Goal: Information Seeking & Learning: Learn about a topic

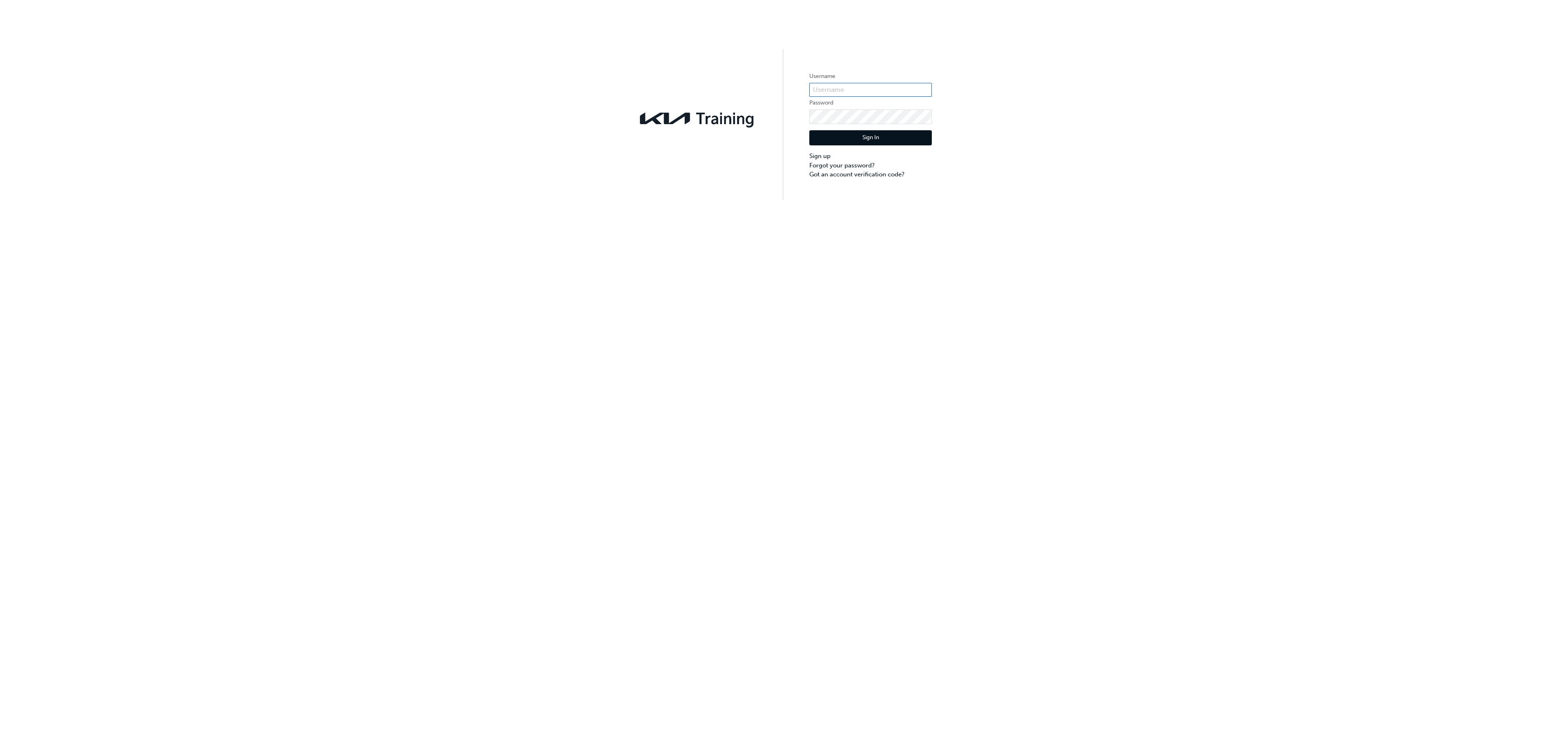
type input "KAU84022C4"
click at [841, 132] on button "Sign In" at bounding box center [870, 138] width 123 height 15
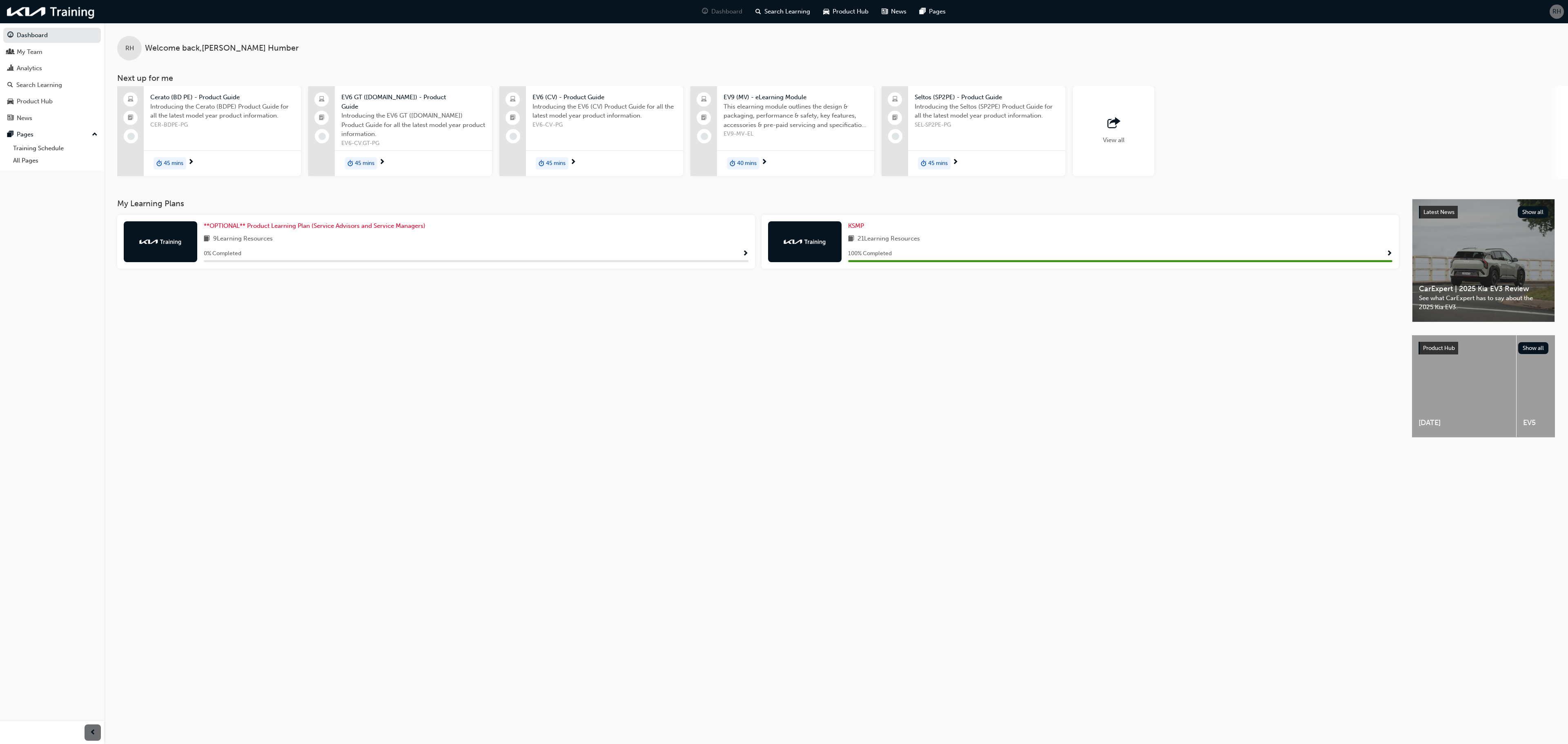
click at [1124, 137] on div "View all" at bounding box center [1114, 131] width 82 height 90
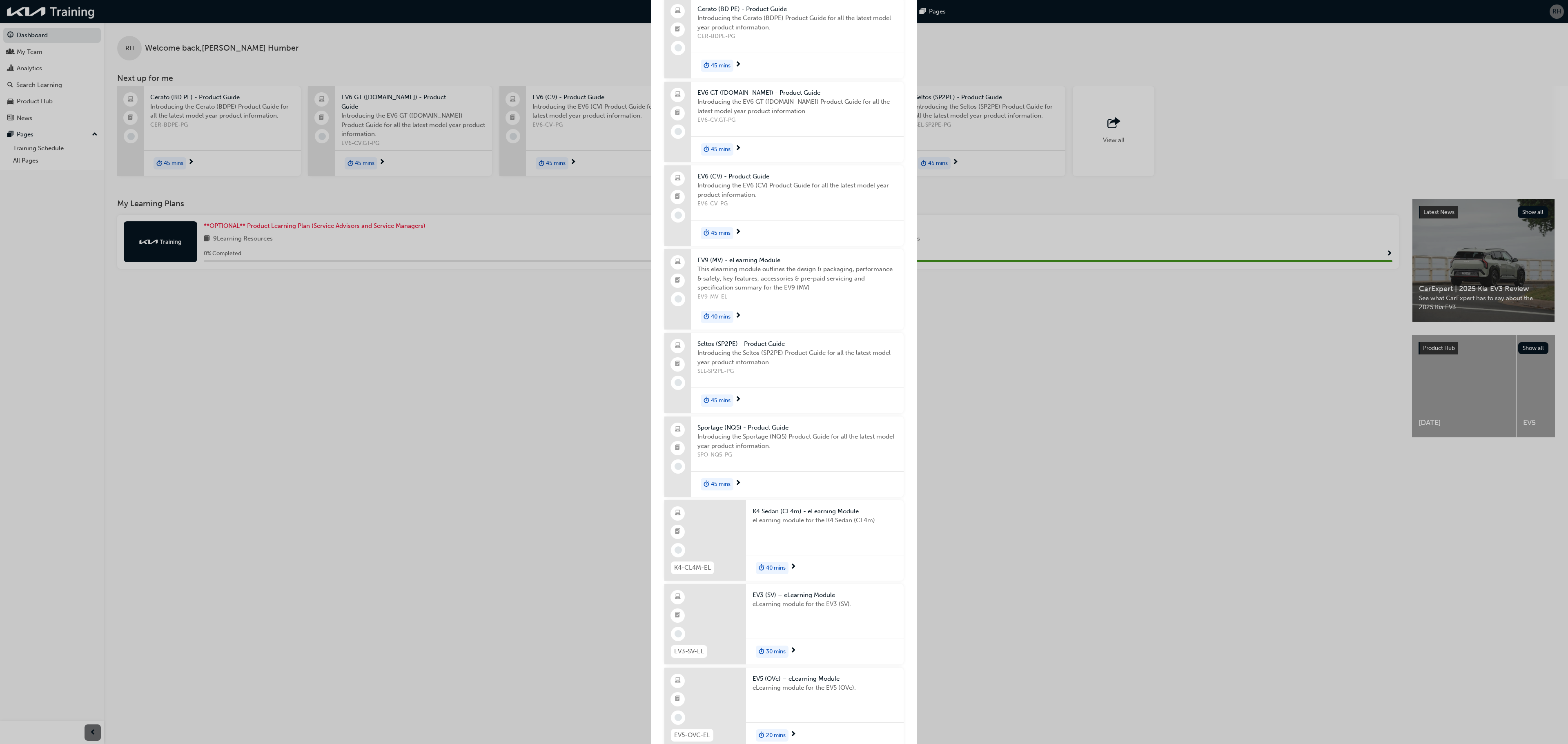
scroll to position [59, 0]
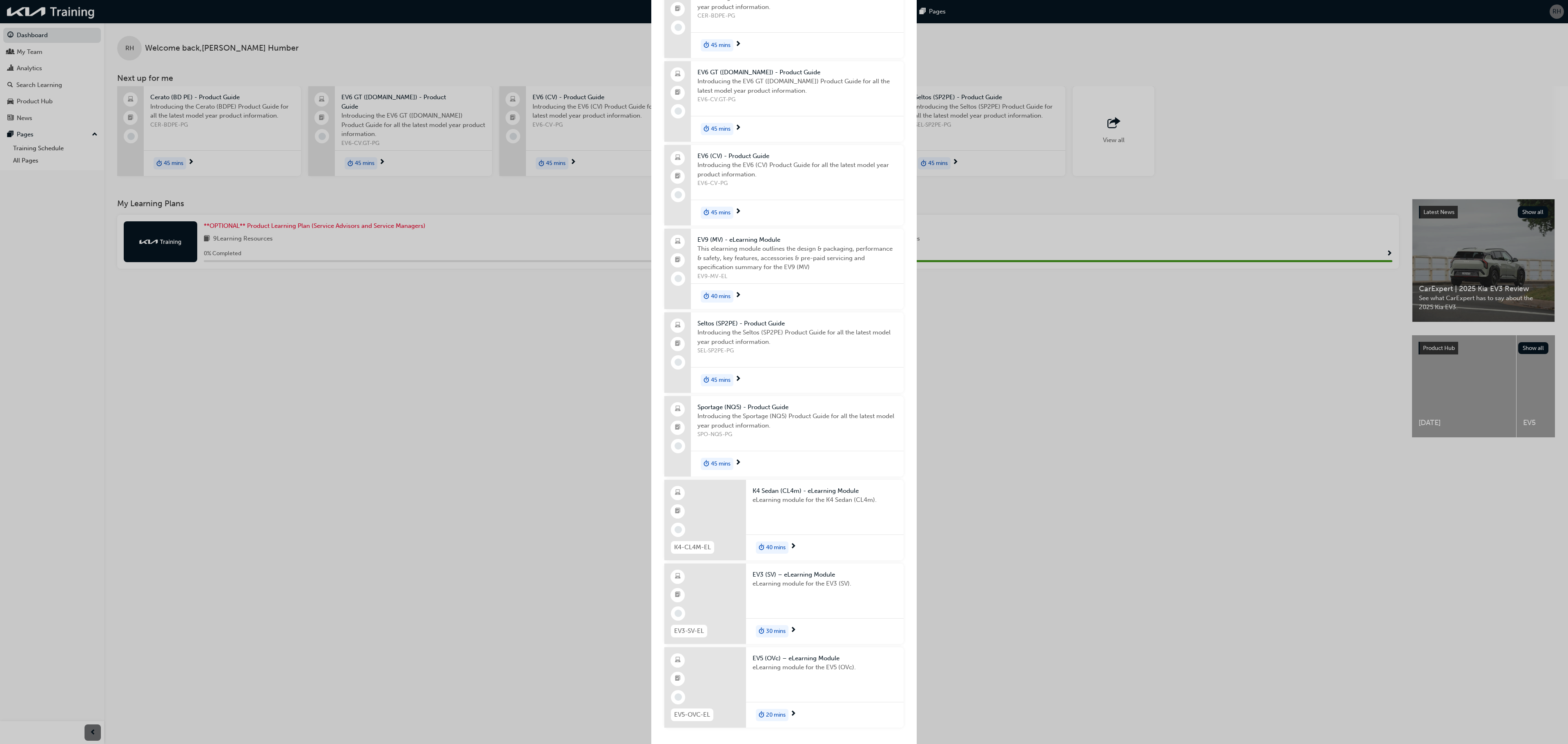
click at [767, 719] on span "20 mins" at bounding box center [776, 716] width 19 height 10
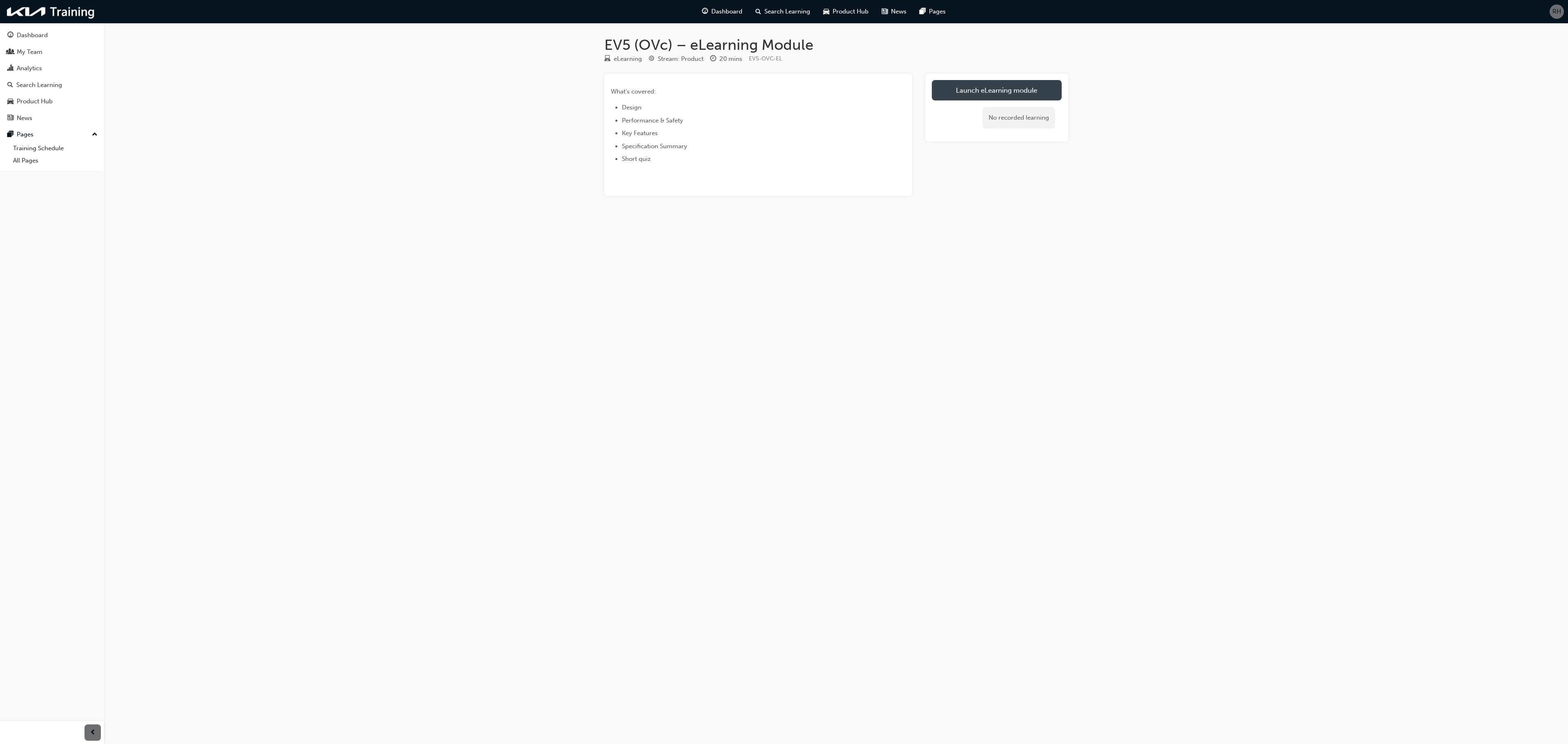
click at [991, 93] on link "Launch eLearning module" at bounding box center [996, 90] width 130 height 20
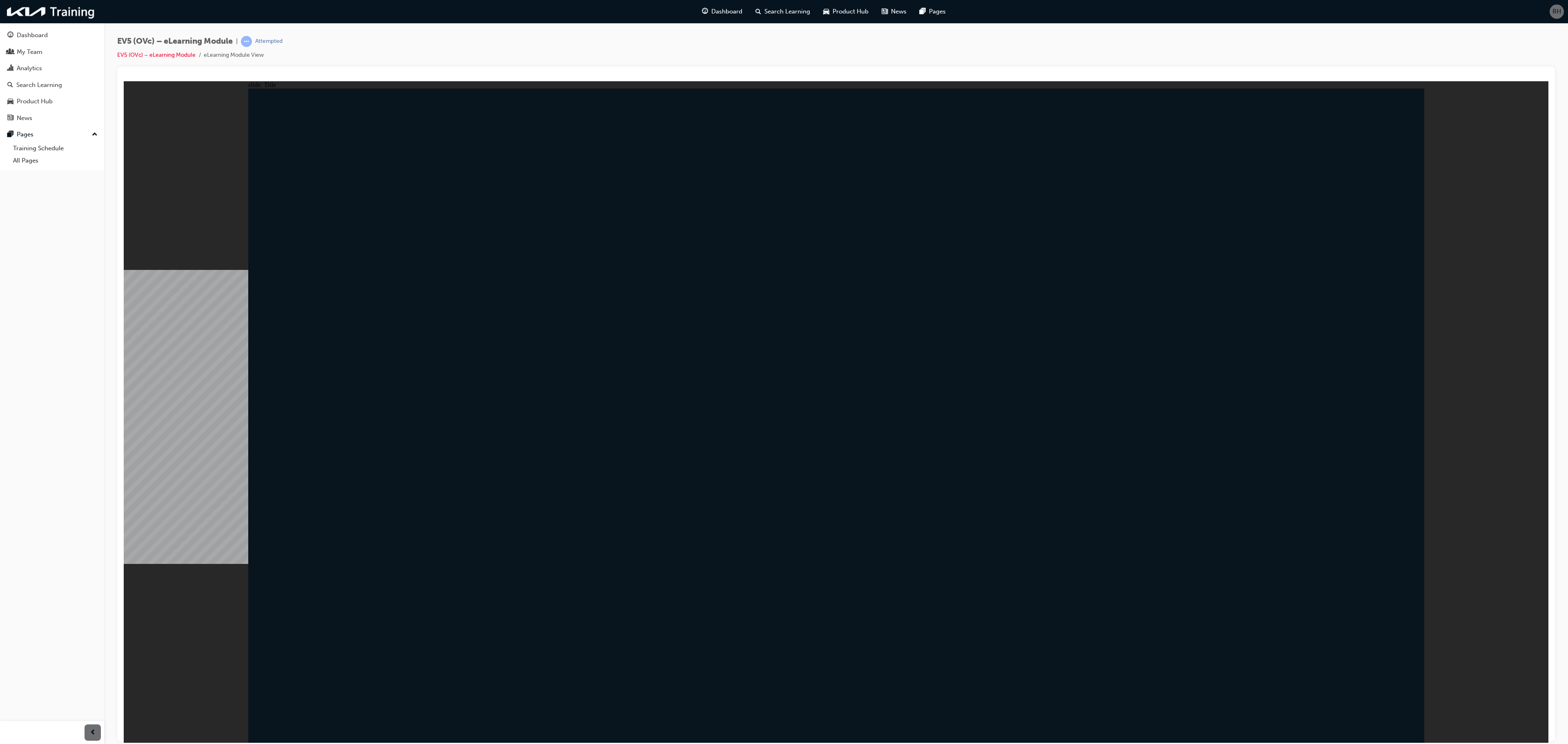
drag, startPoint x: 1383, startPoint y: 717, endPoint x: 1386, endPoint y: 707, distance: 10.4
drag, startPoint x: 1398, startPoint y: 693, endPoint x: 1394, endPoint y: 705, distance: 12.6
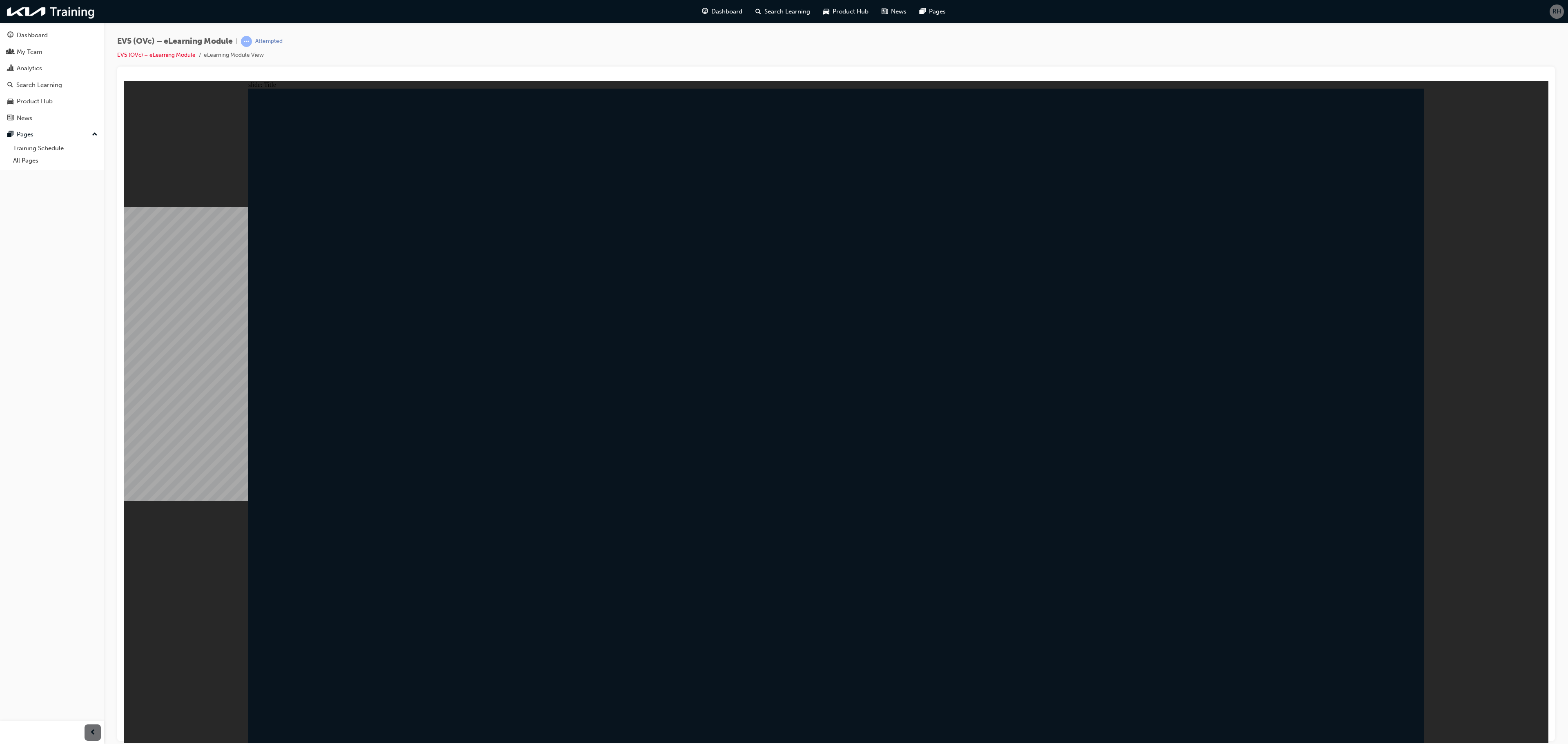
drag, startPoint x: 377, startPoint y: 378, endPoint x: 382, endPoint y: 378, distance: 5.0
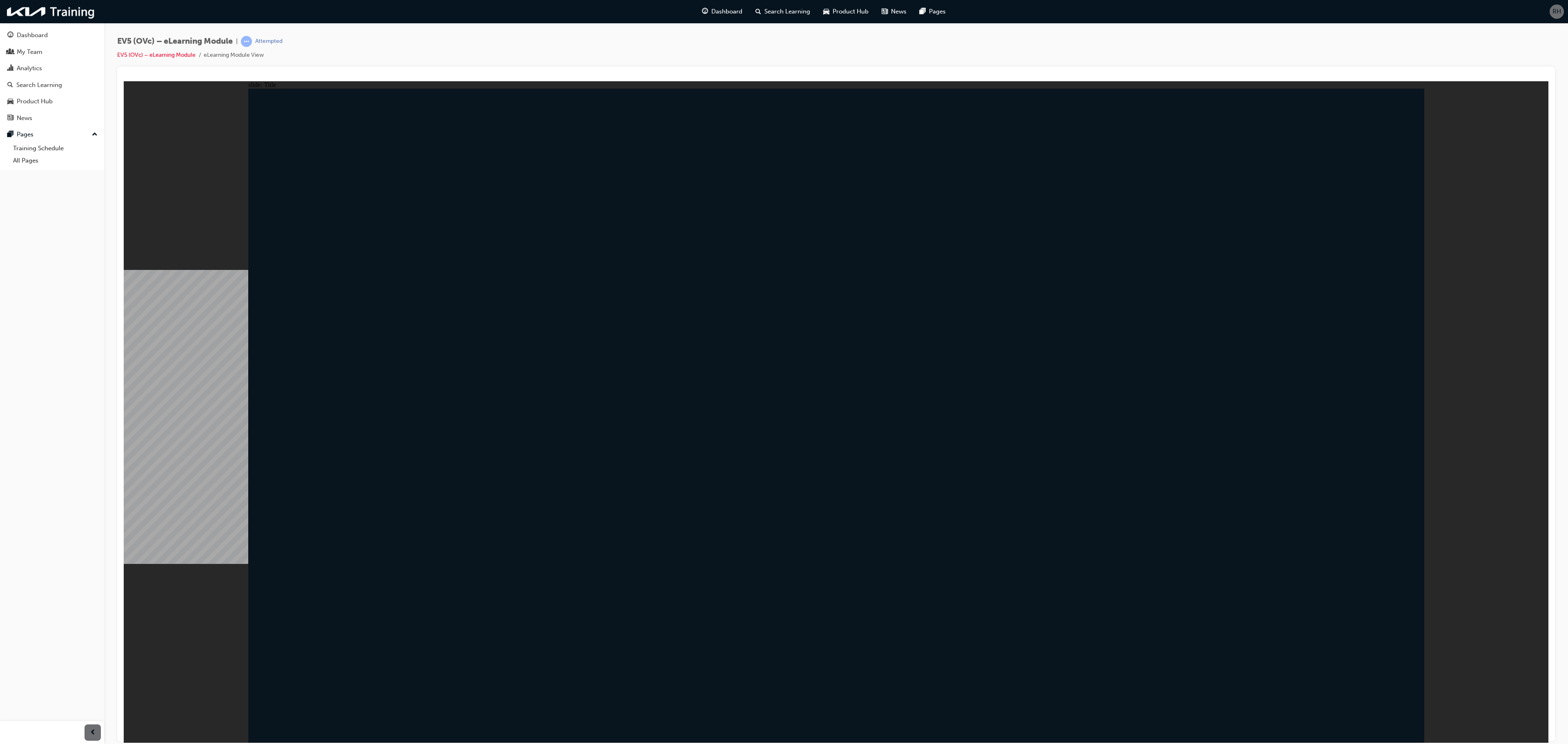
drag, startPoint x: 1386, startPoint y: 716, endPoint x: 1400, endPoint y: 711, distance: 14.9
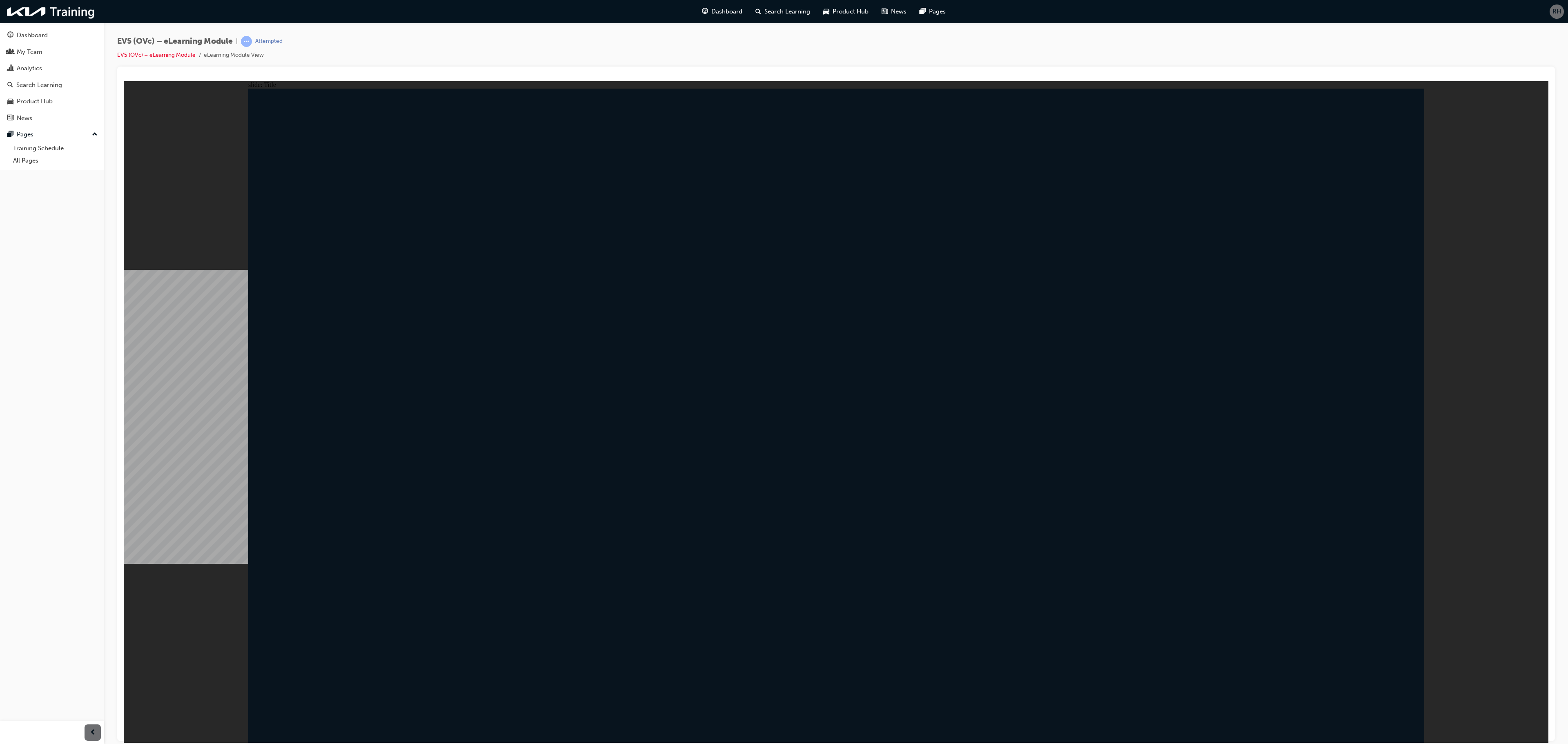
drag, startPoint x: 1401, startPoint y: 699, endPoint x: 1382, endPoint y: 704, distance: 19.6
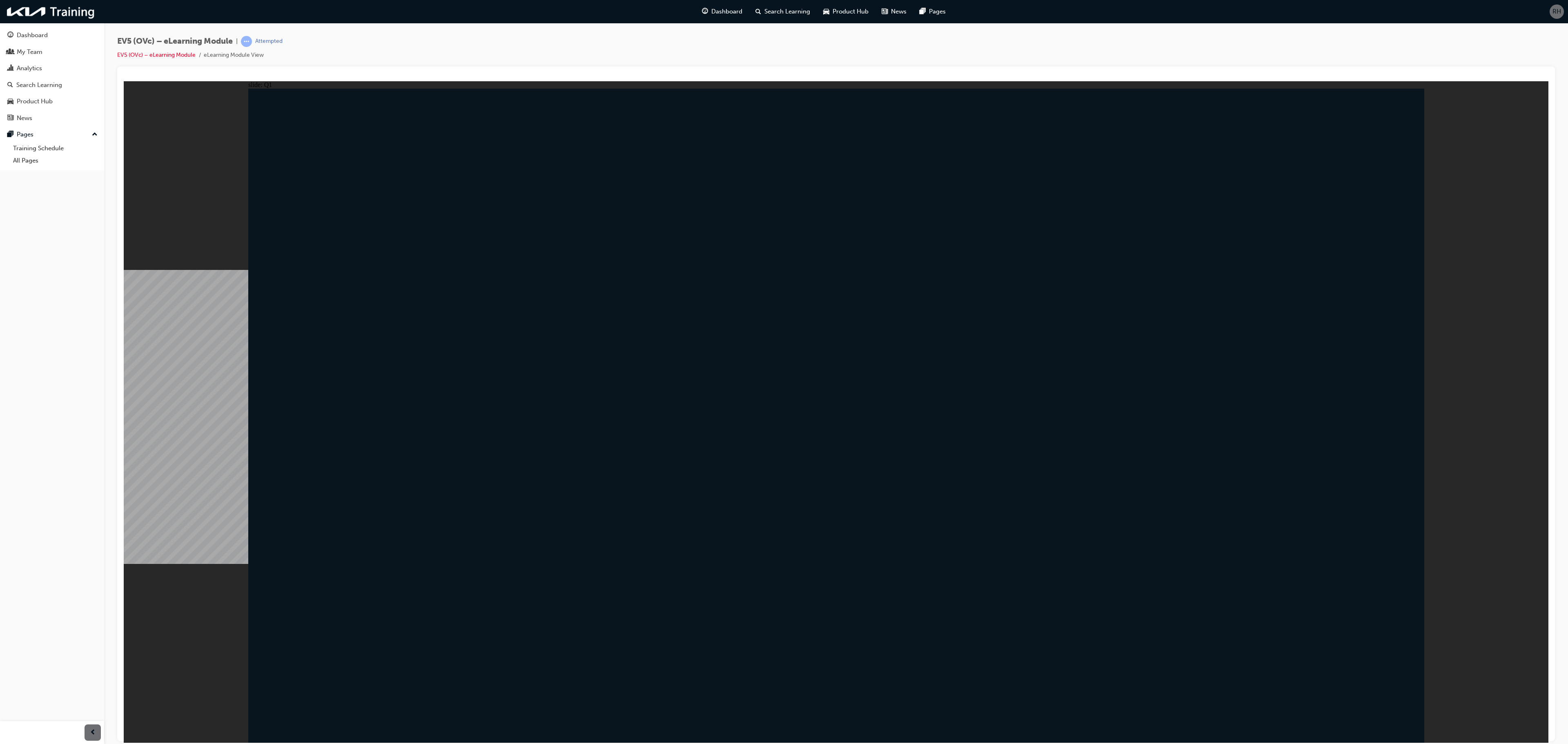
radio input "true"
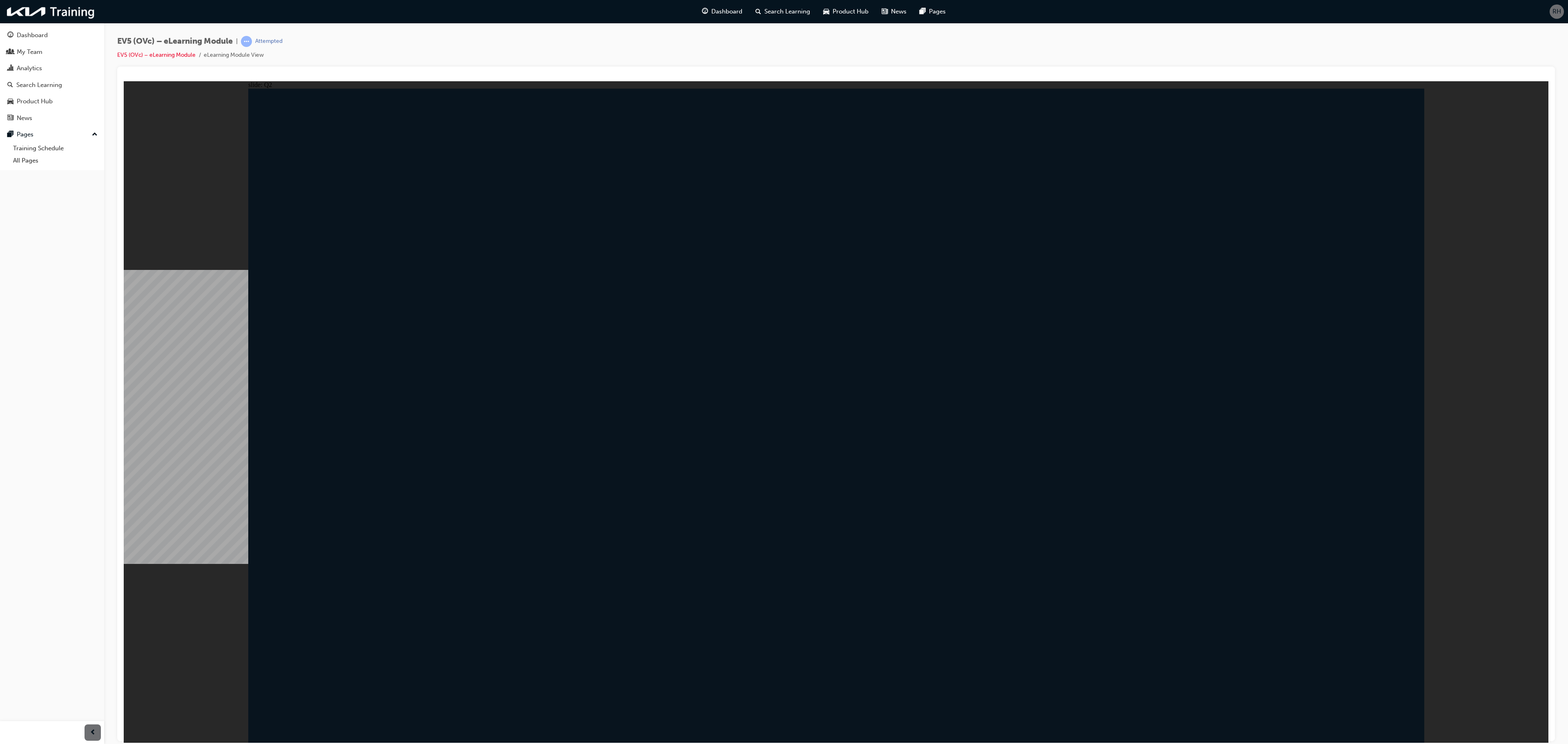
radio input "true"
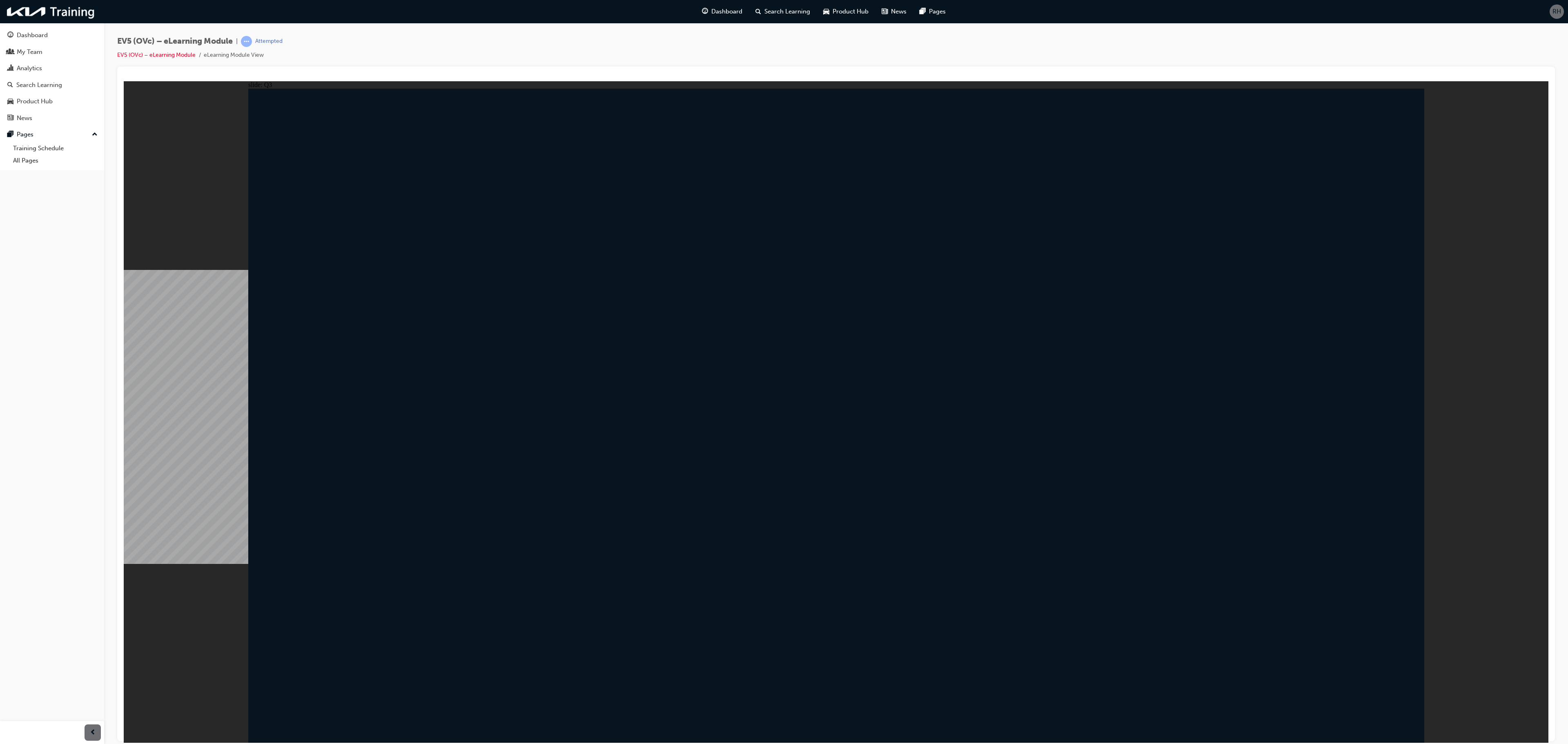
radio input "false"
radio input "true"
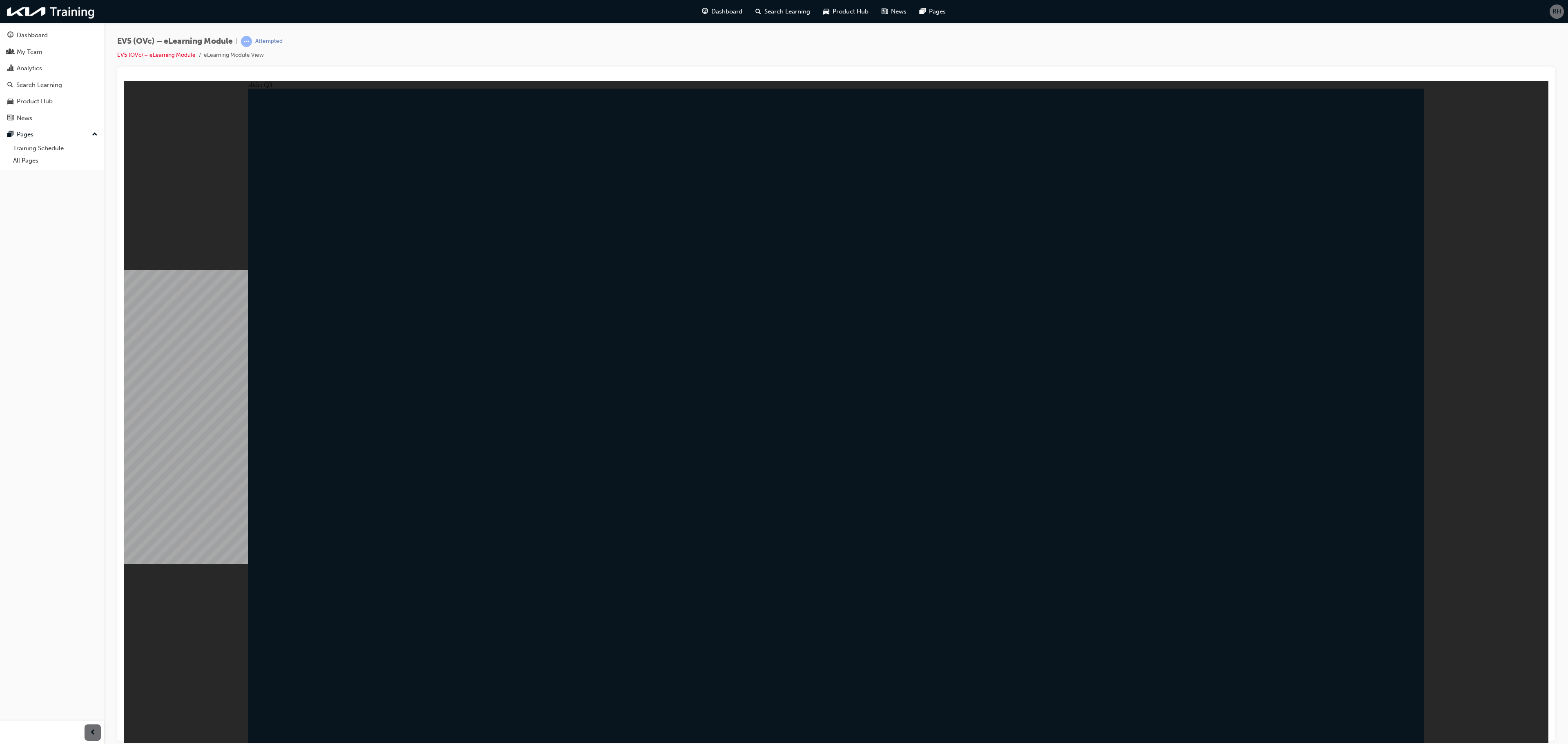
radio input "false"
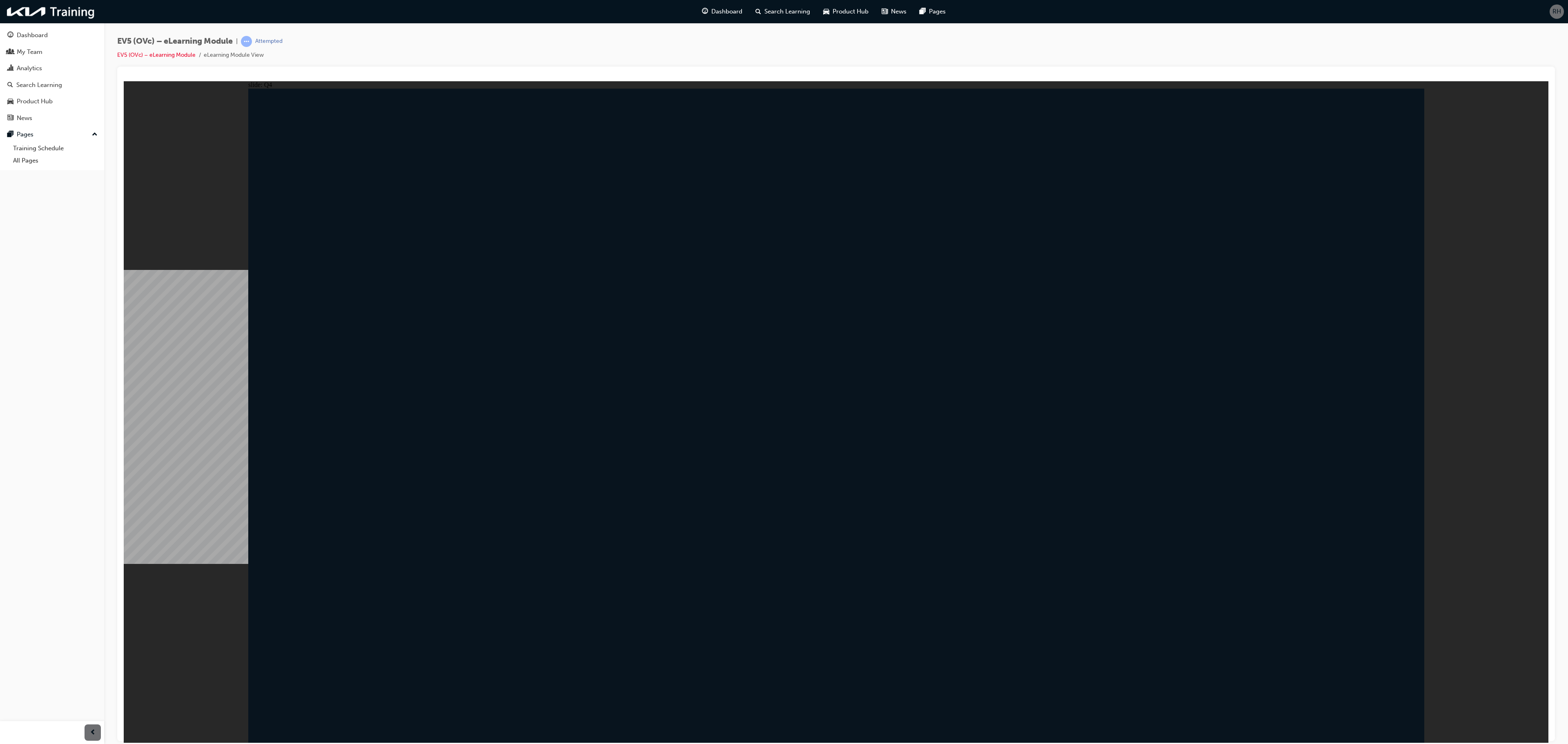
radio input "true"
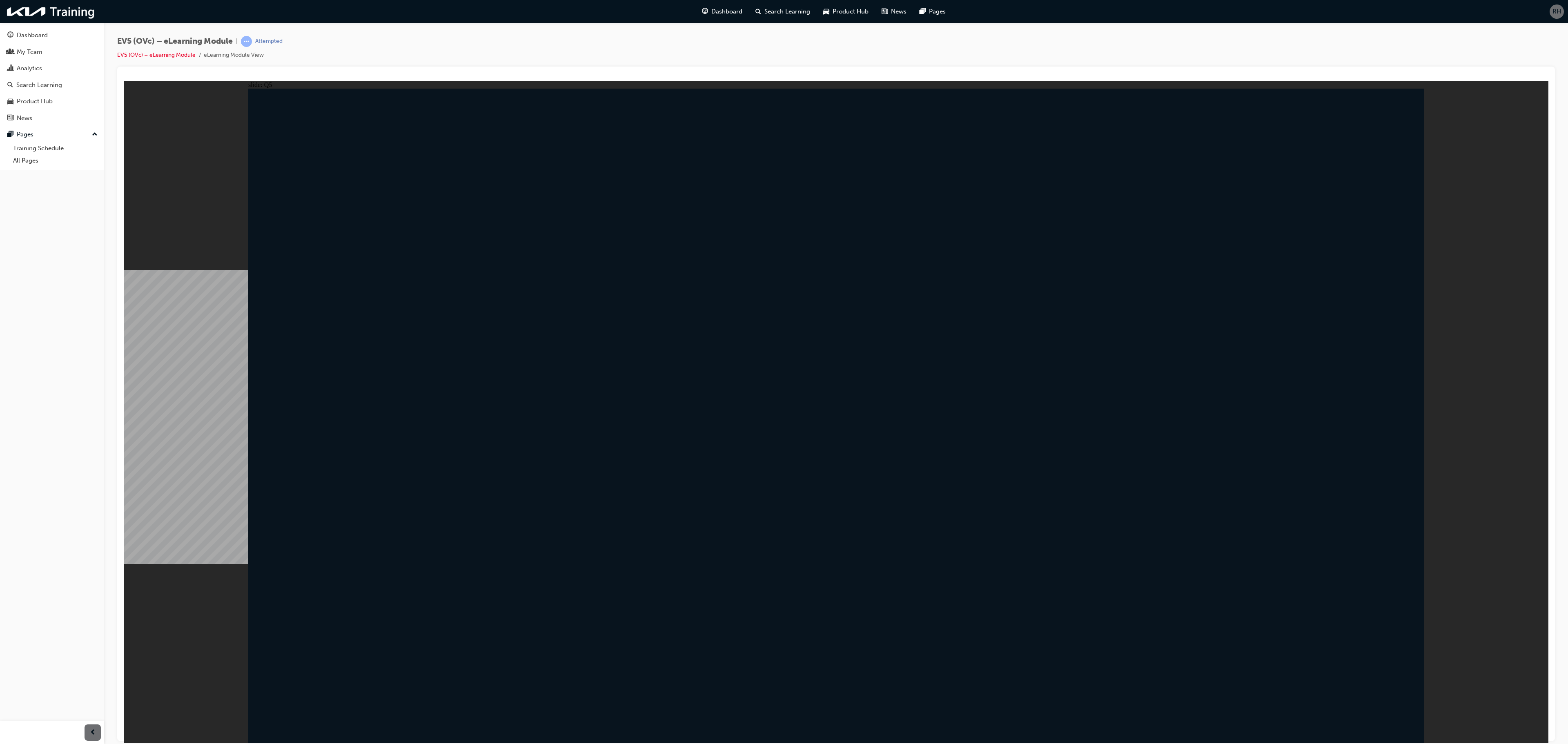
radio input "true"
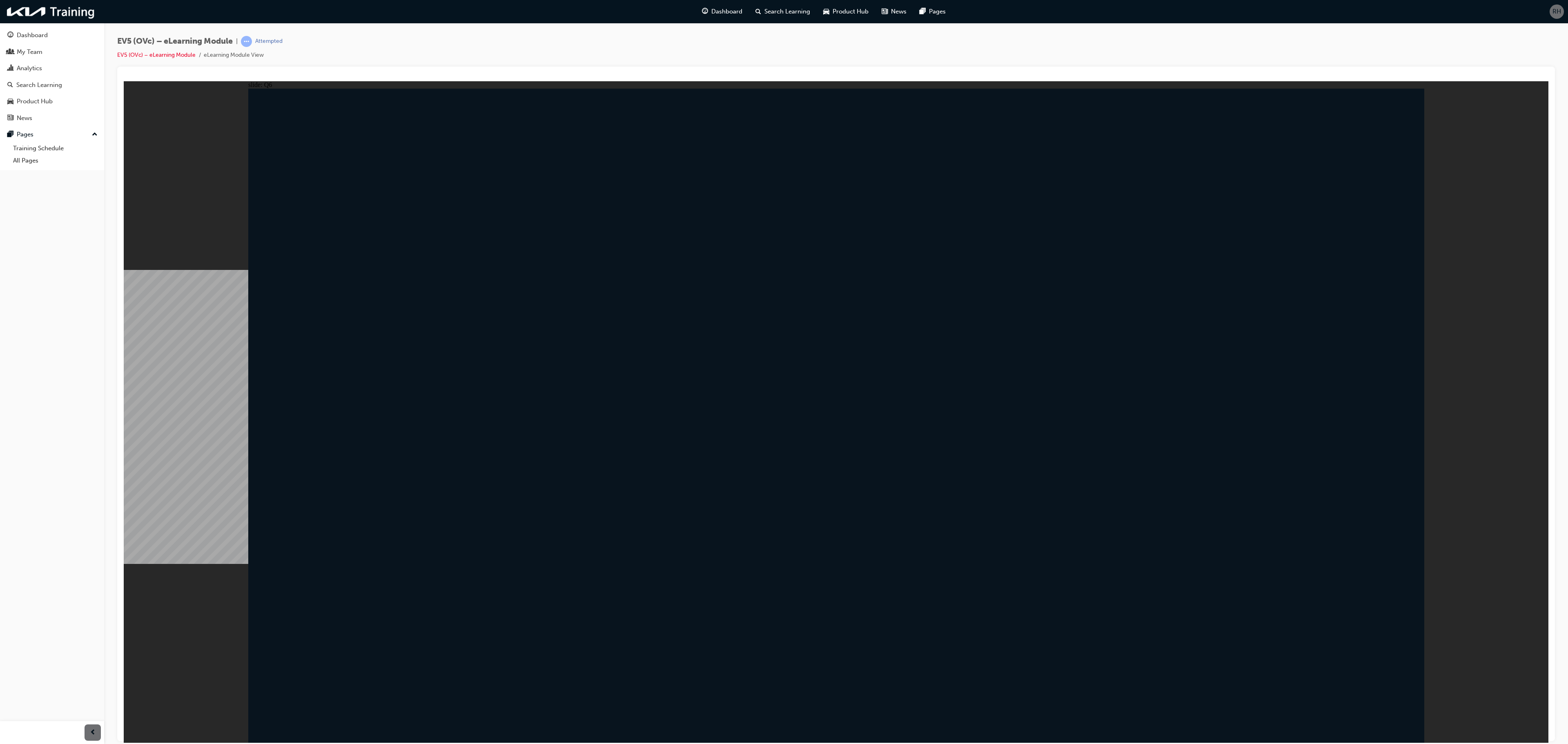
radio input "true"
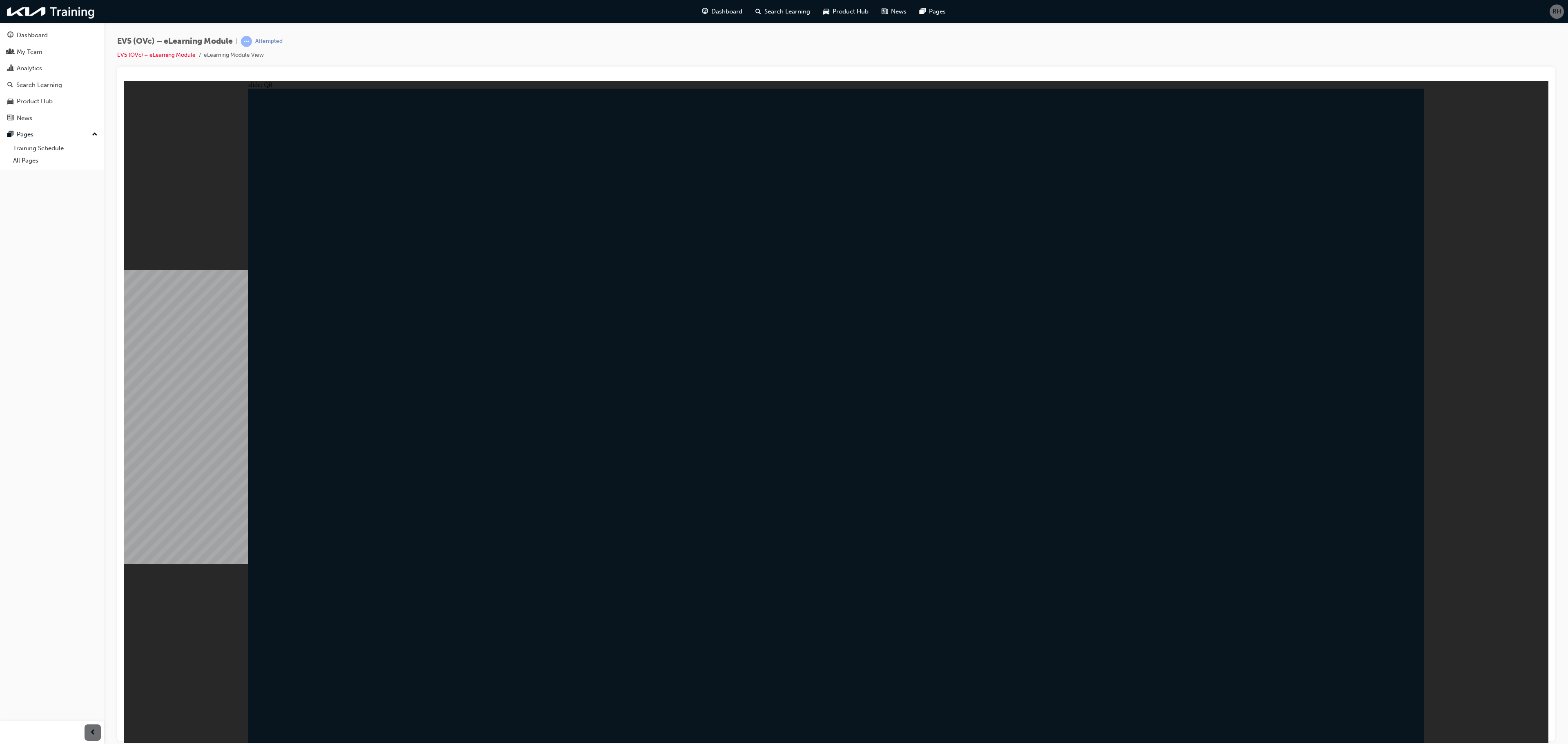
radio input "true"
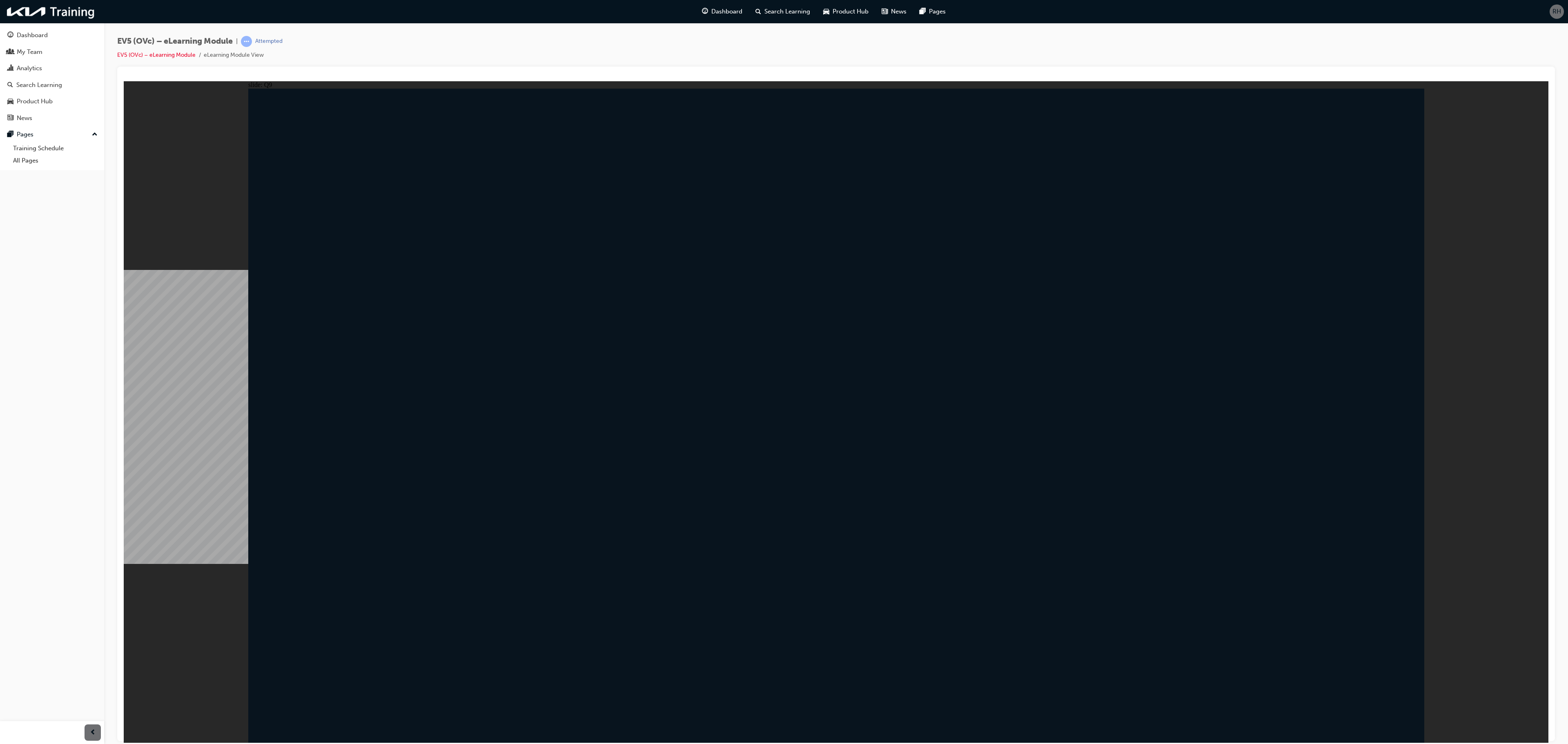
radio input "true"
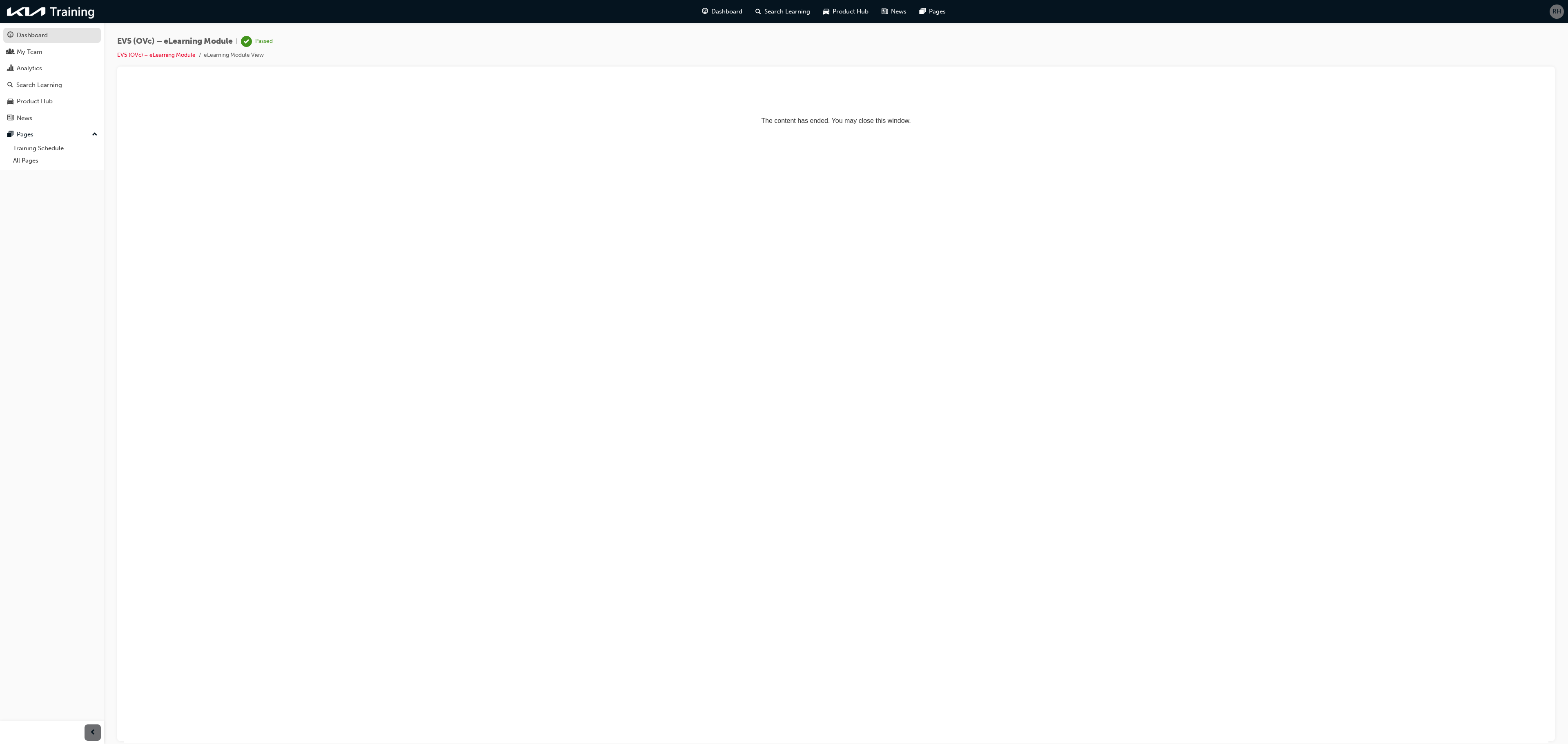
click at [42, 28] on link "Dashboard" at bounding box center [52, 35] width 98 height 15
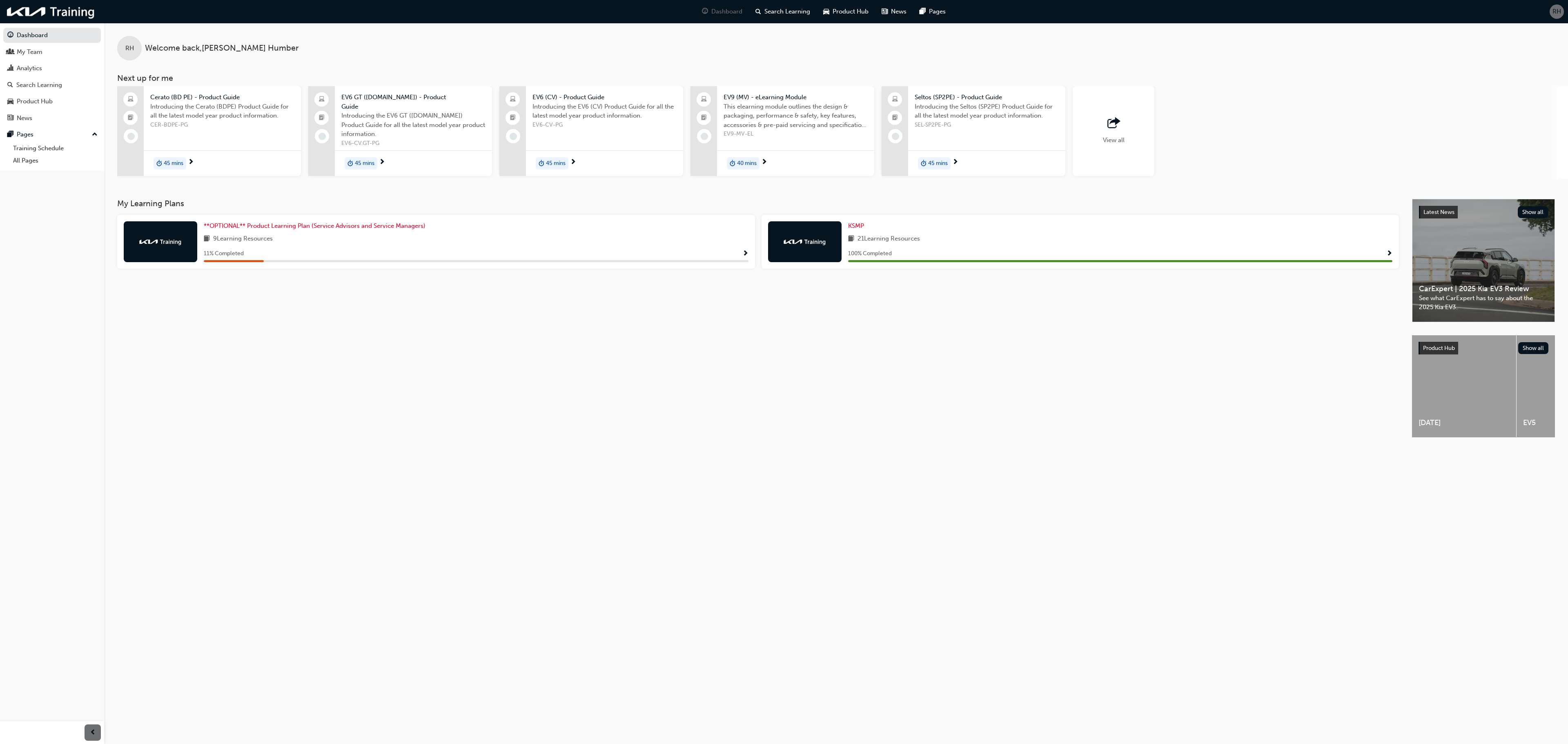
click at [348, 150] on div "45 mins" at bounding box center [413, 163] width 157 height 26
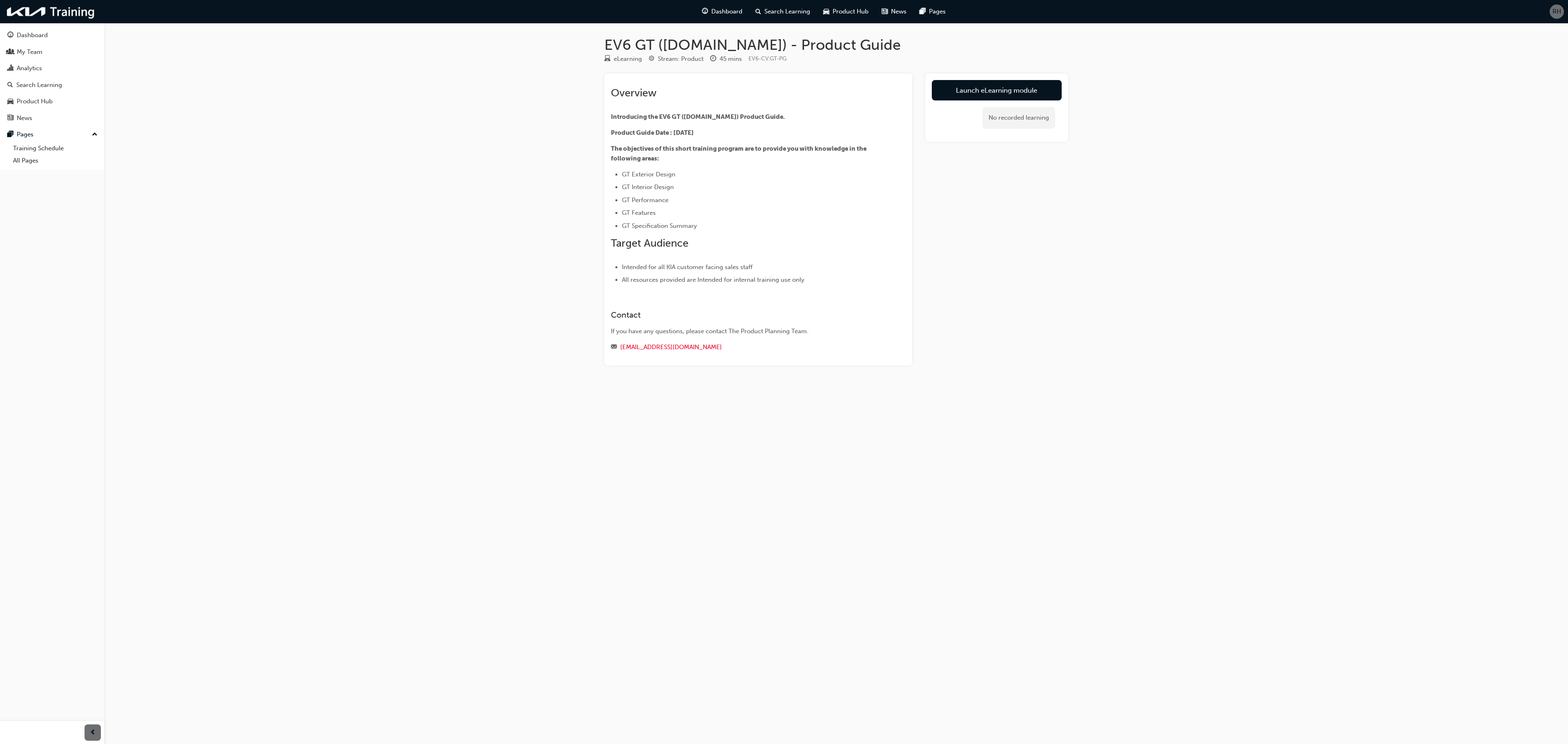
click at [342, 197] on div "EV6 GT ([DOMAIN_NAME]) - Product Guide eLearning Stream: Product 45 mins EV6-CV…" at bounding box center [784, 372] width 1568 height 744
click at [1552, 12] on span "RH" at bounding box center [1556, 12] width 8 height 10
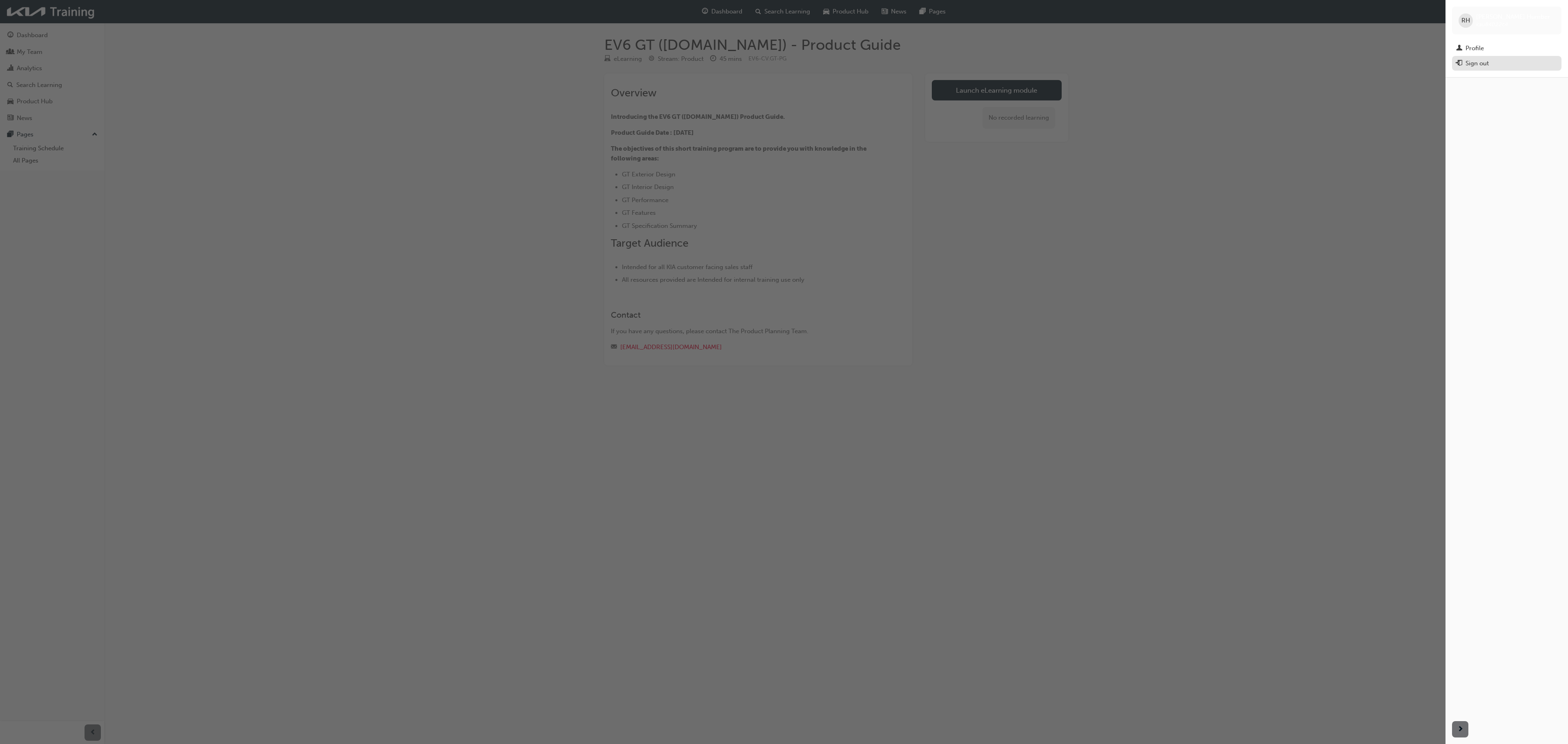
click at [1478, 67] on div "Sign out" at bounding box center [1477, 64] width 24 height 10
